Goal: Check status: Check status

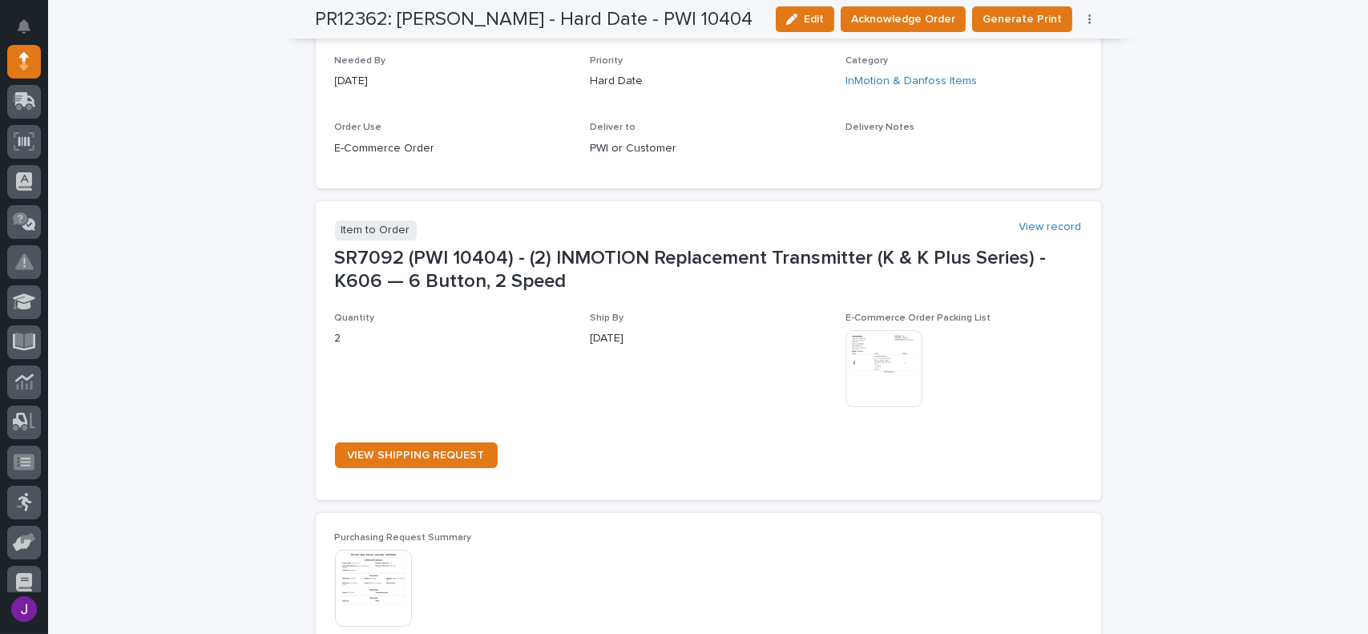
scroll to position [801, 0]
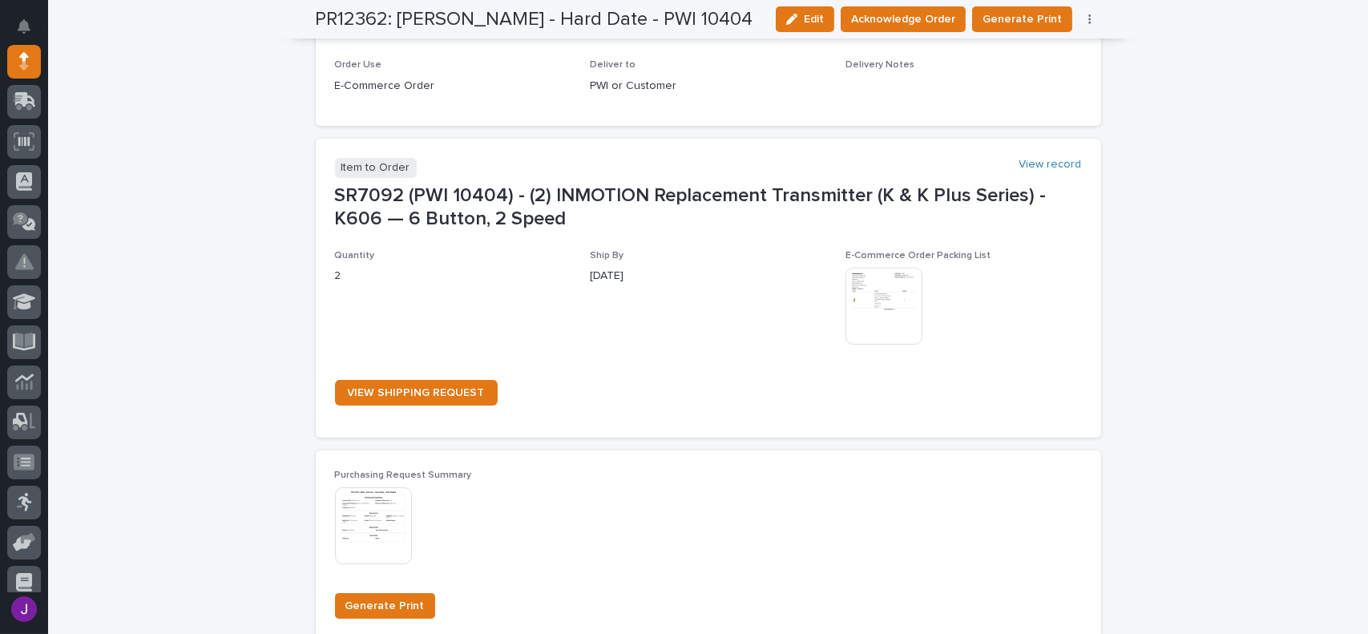
click at [846, 315] on img at bounding box center [883, 306] width 77 height 77
